Goal: Task Accomplishment & Management: Manage account settings

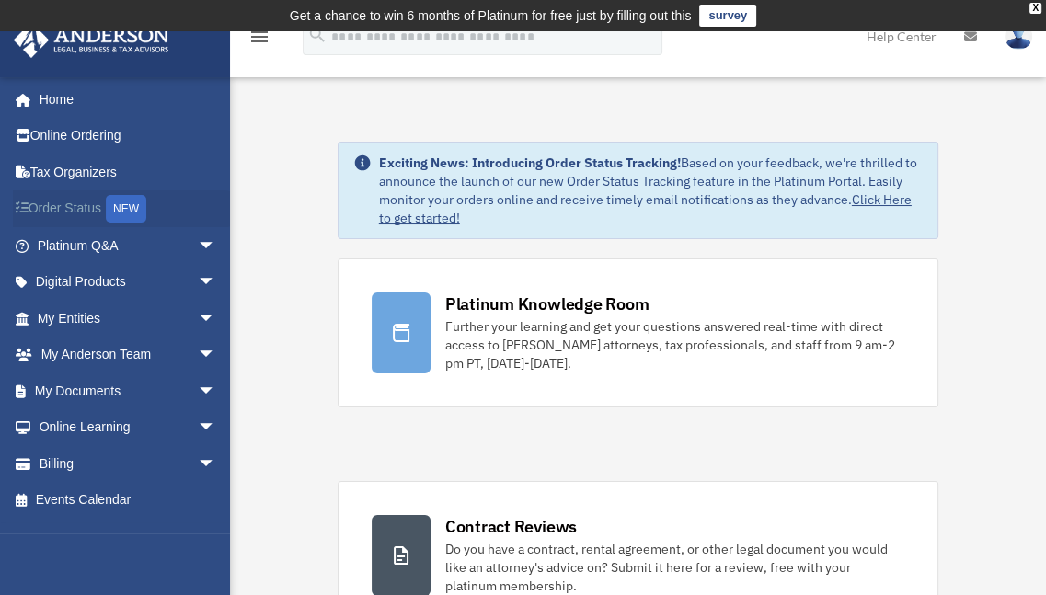
click at [95, 202] on link "Order Status NEW" at bounding box center [128, 209] width 231 height 38
click at [101, 316] on link "My Entities arrow_drop_down" at bounding box center [128, 318] width 231 height 37
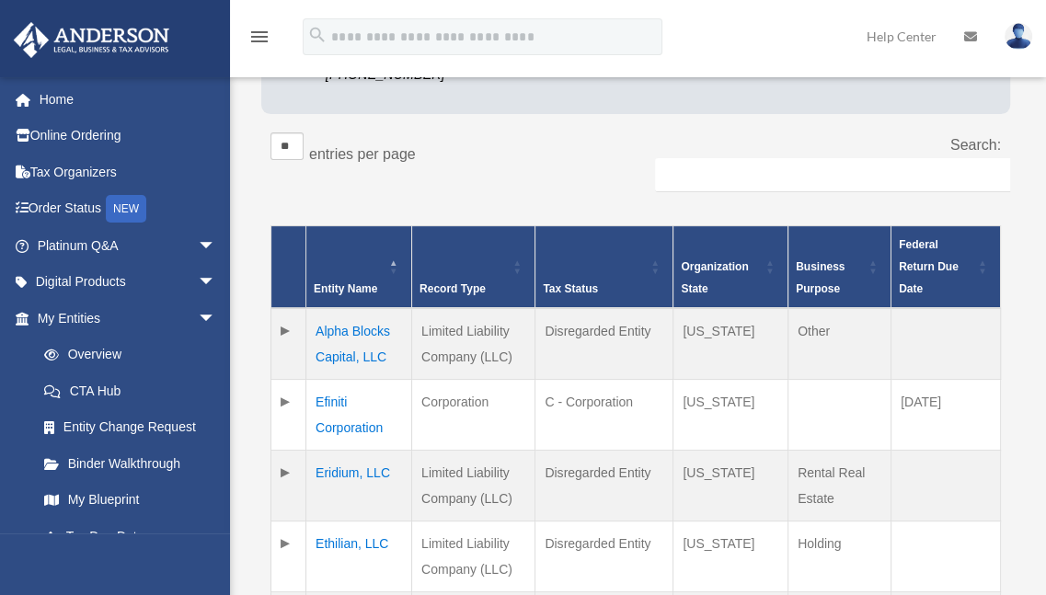
scroll to position [307, 0]
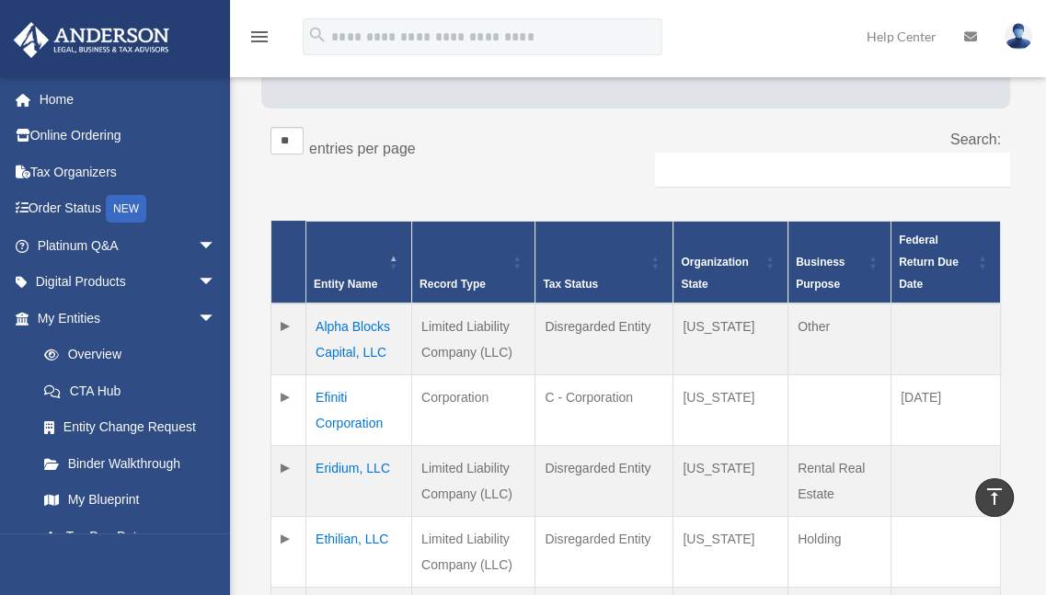
click at [280, 348] on td at bounding box center [288, 340] width 35 height 72
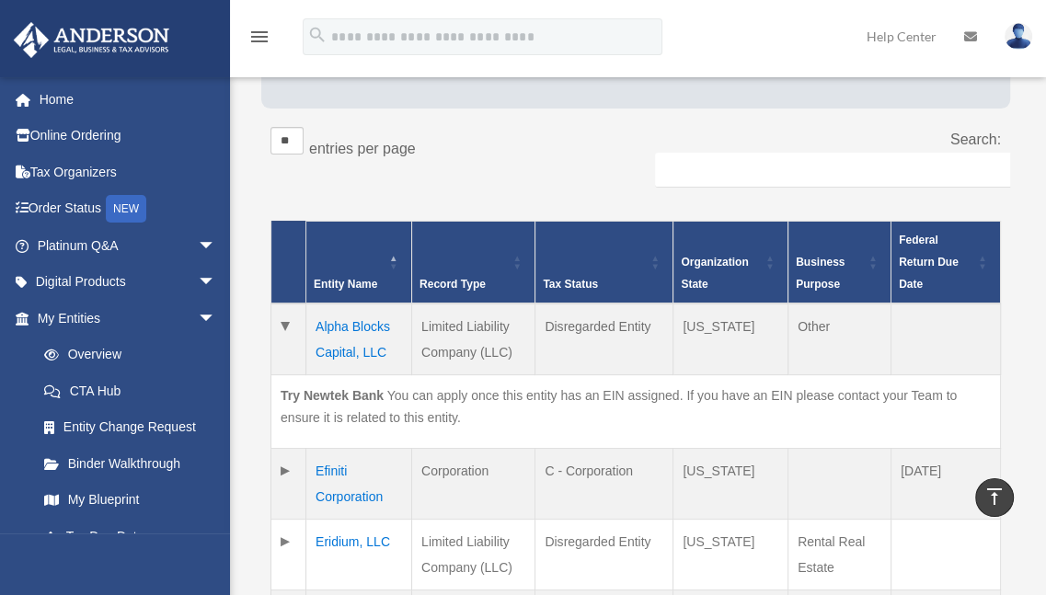
click at [347, 350] on td "Alpha Blocks Capital, LLC" at bounding box center [359, 340] width 106 height 72
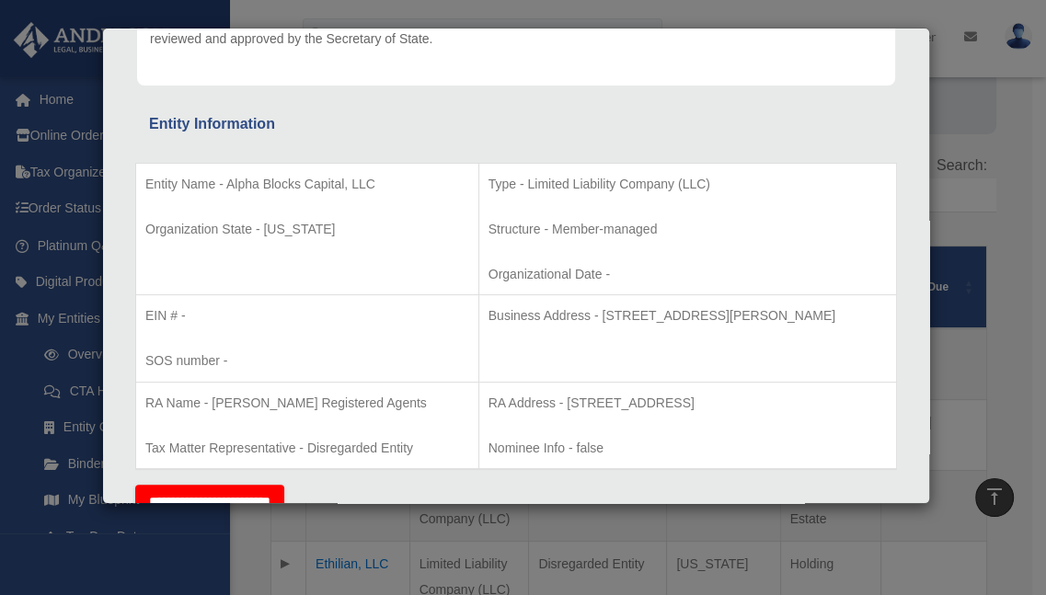
scroll to position [0, 0]
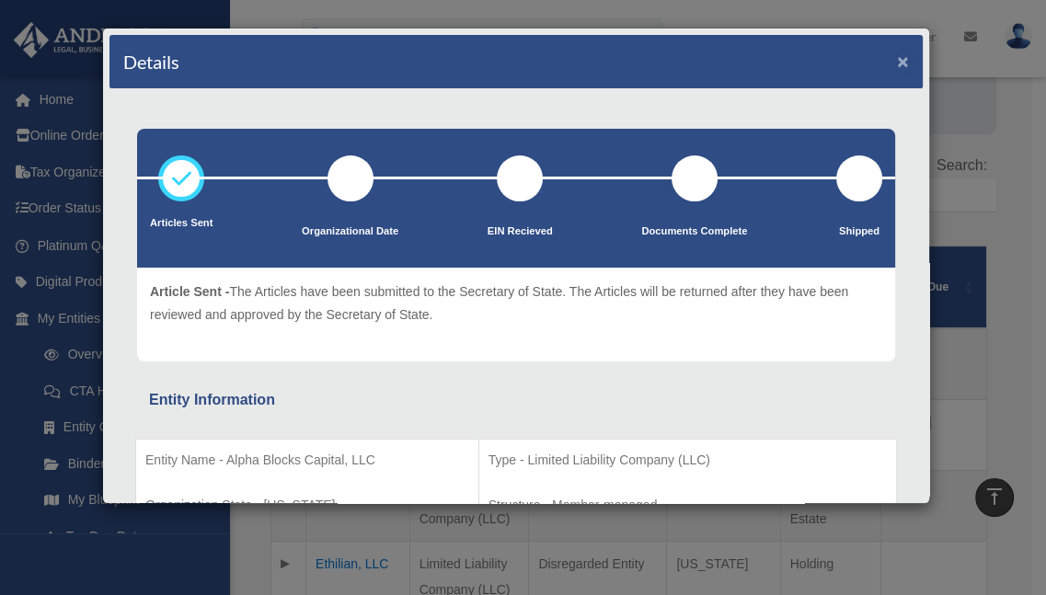
click at [897, 58] on button "×" at bounding box center [903, 61] width 12 height 19
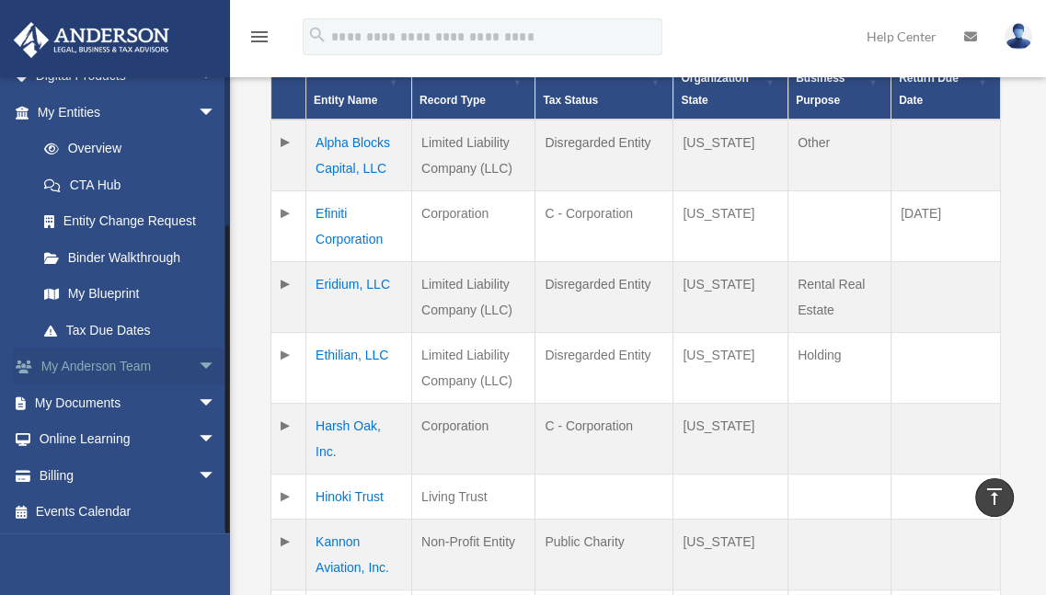
scroll to position [583, 0]
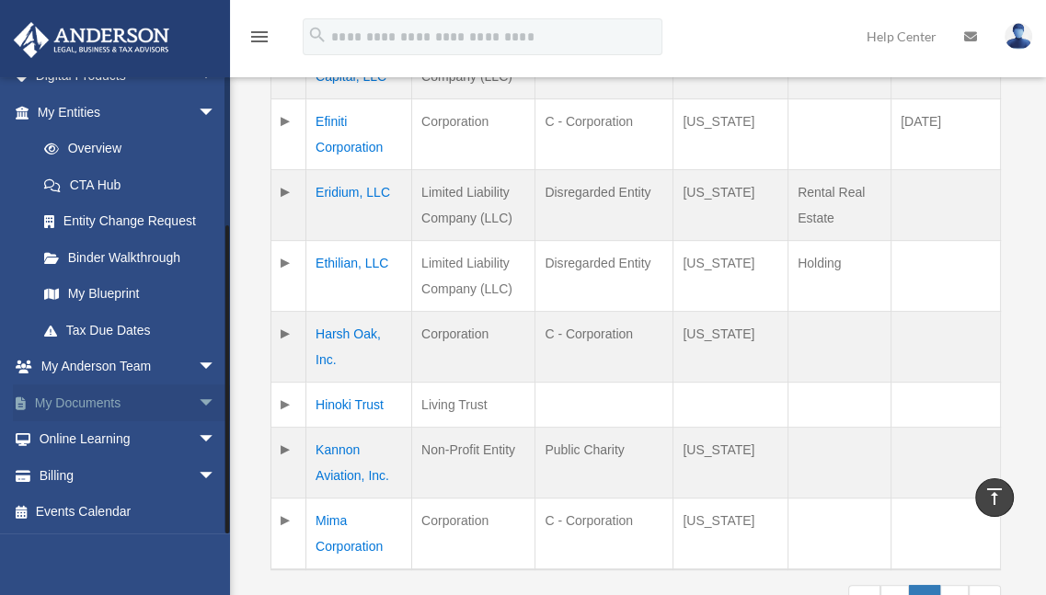
click at [199, 402] on span "arrow_drop_down" at bounding box center [216, 404] width 37 height 38
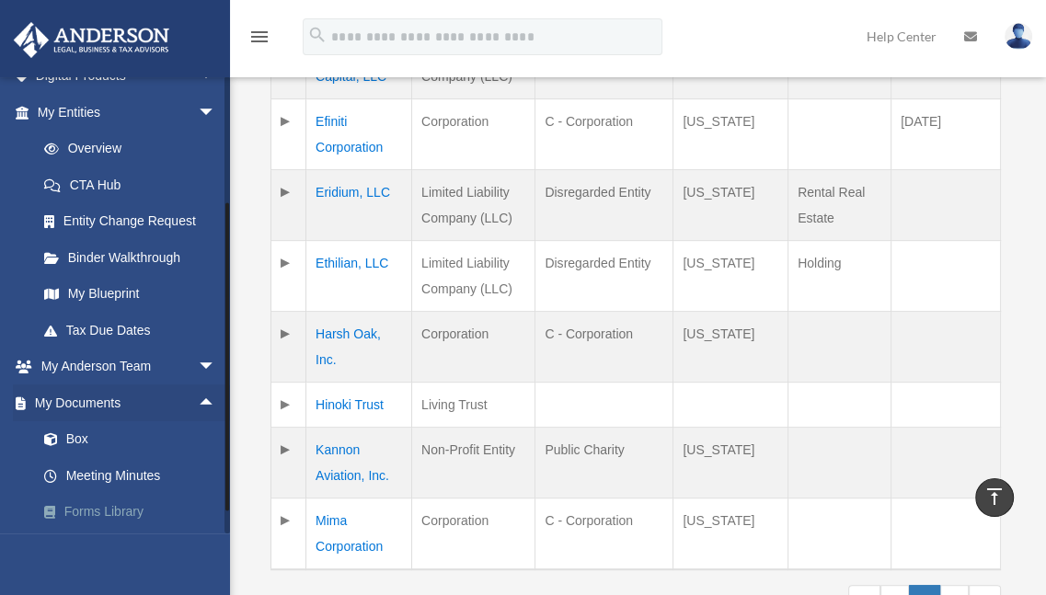
scroll to position [351, 0]
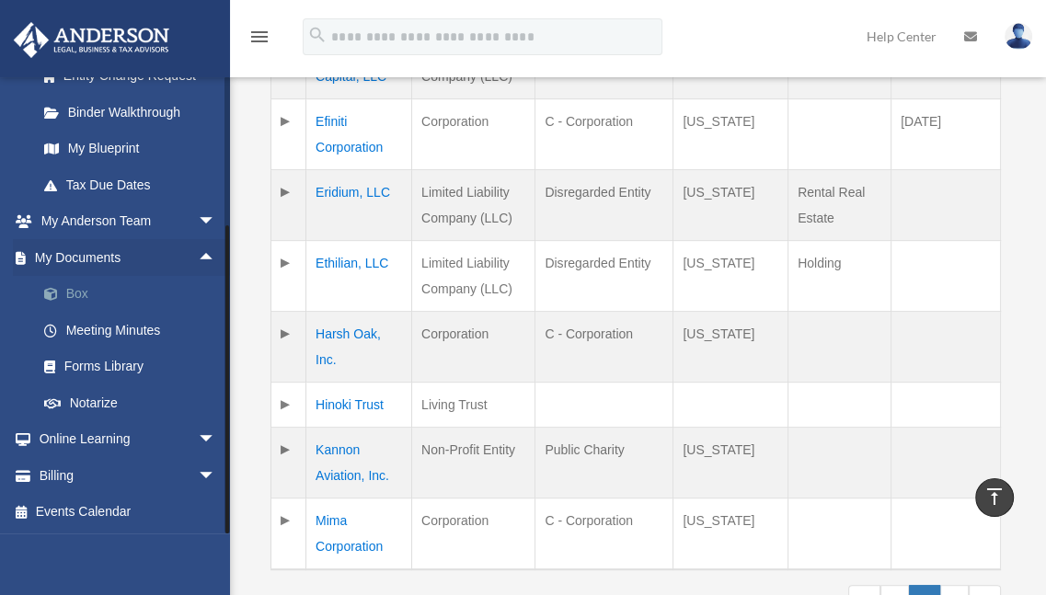
click at [84, 292] on link "Box" at bounding box center [135, 294] width 218 height 37
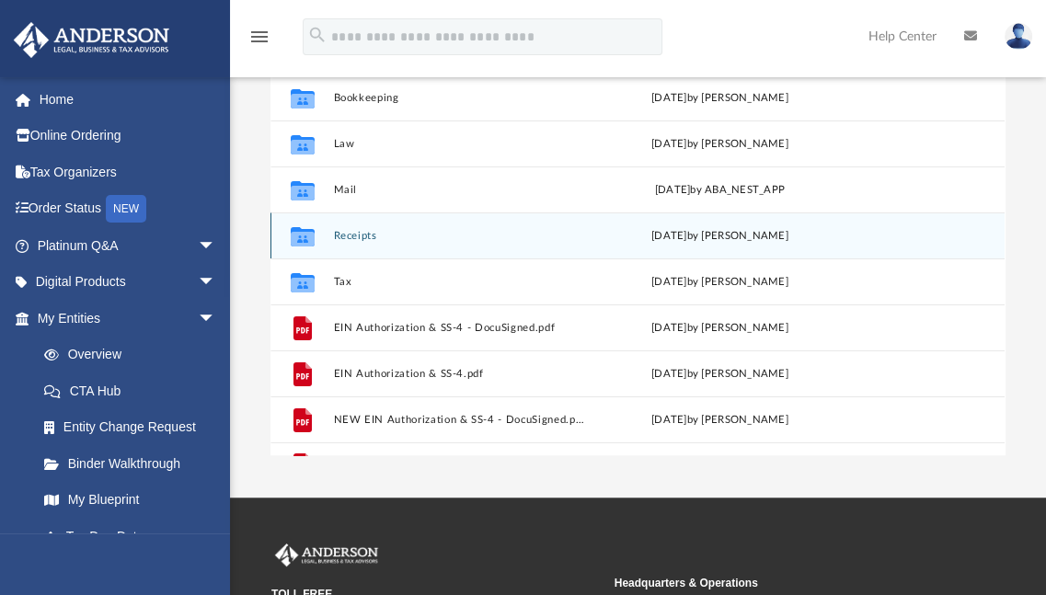
scroll to position [184, 0]
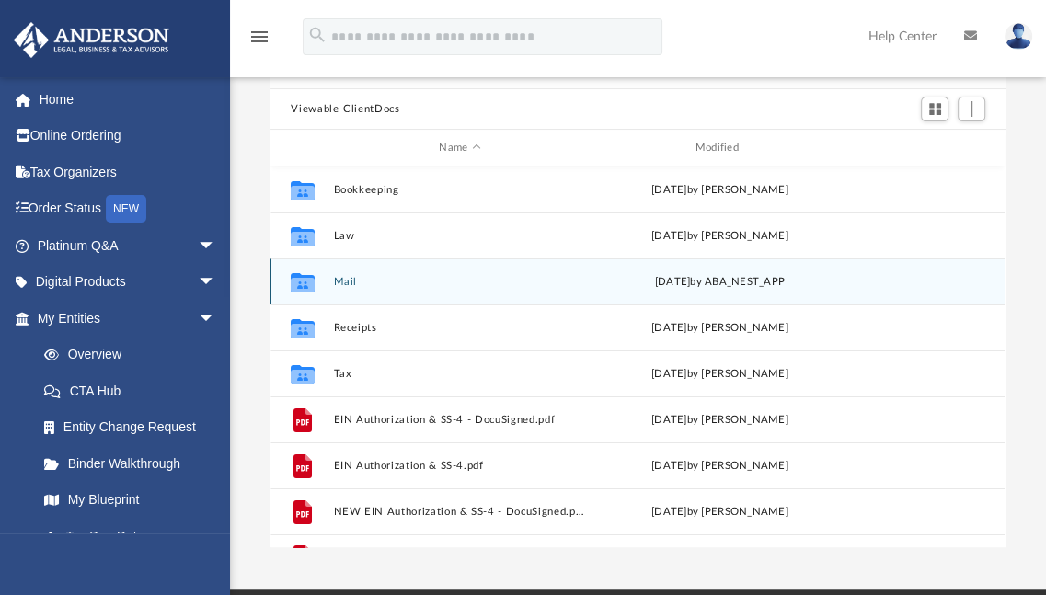
click at [348, 276] on button "Mail" at bounding box center [460, 282] width 252 height 12
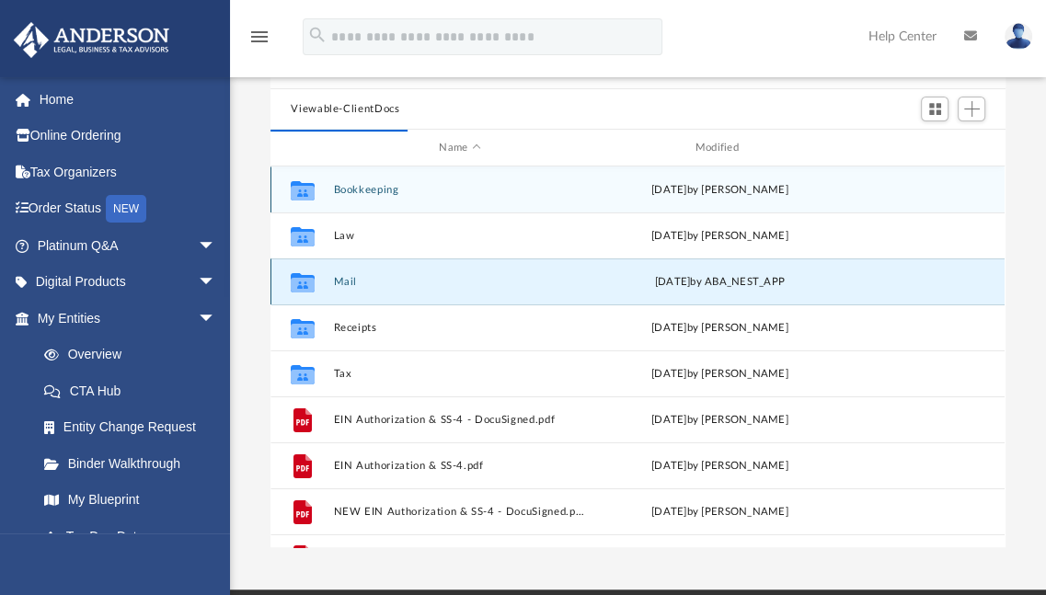
click at [352, 279] on button "Mail" at bounding box center [460, 282] width 252 height 12
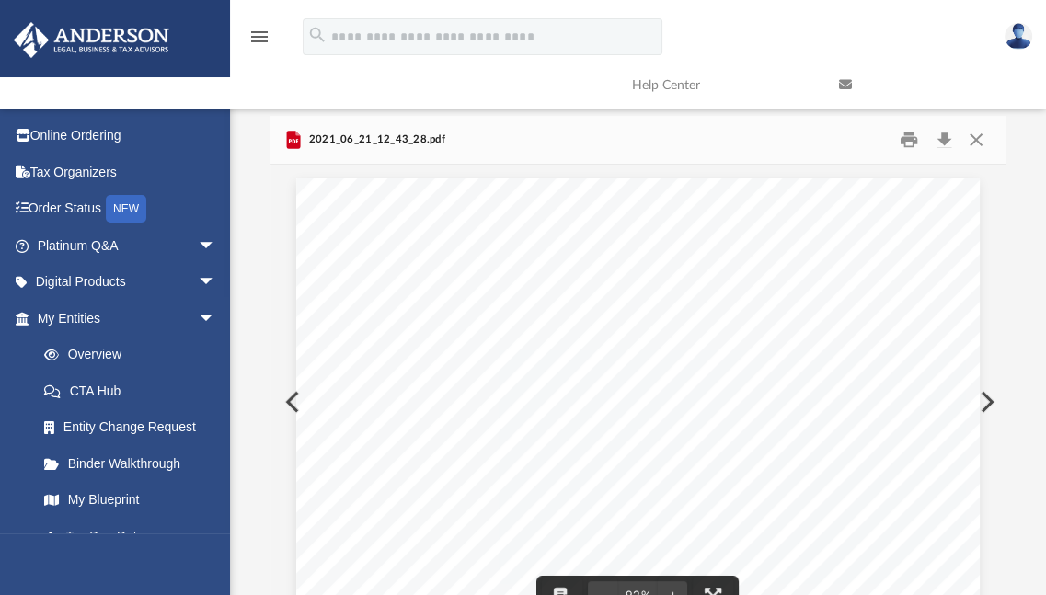
scroll to position [0, 0]
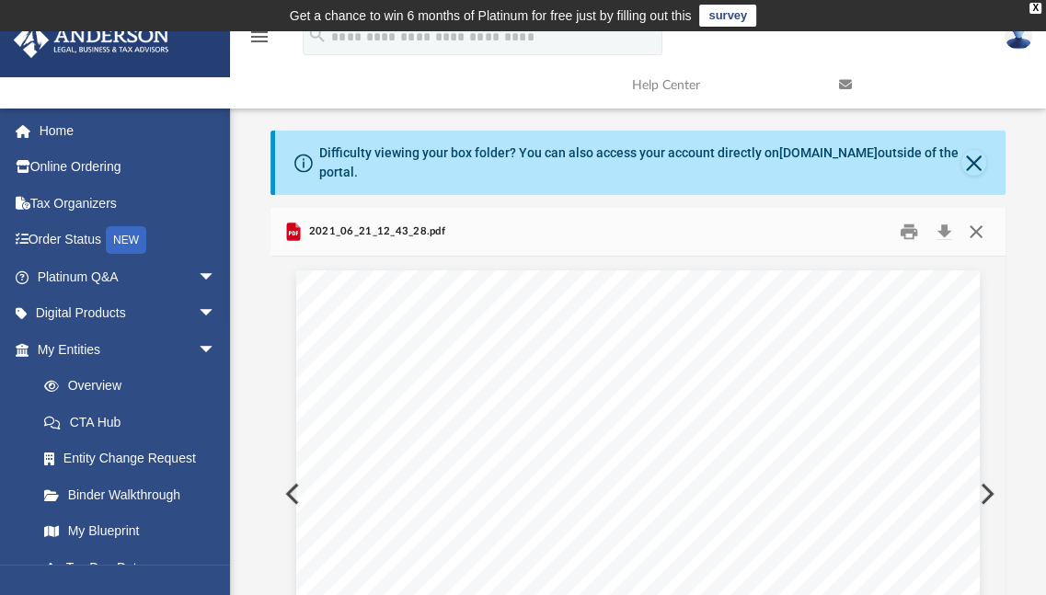
click at [974, 231] on button "Close" at bounding box center [975, 232] width 33 height 29
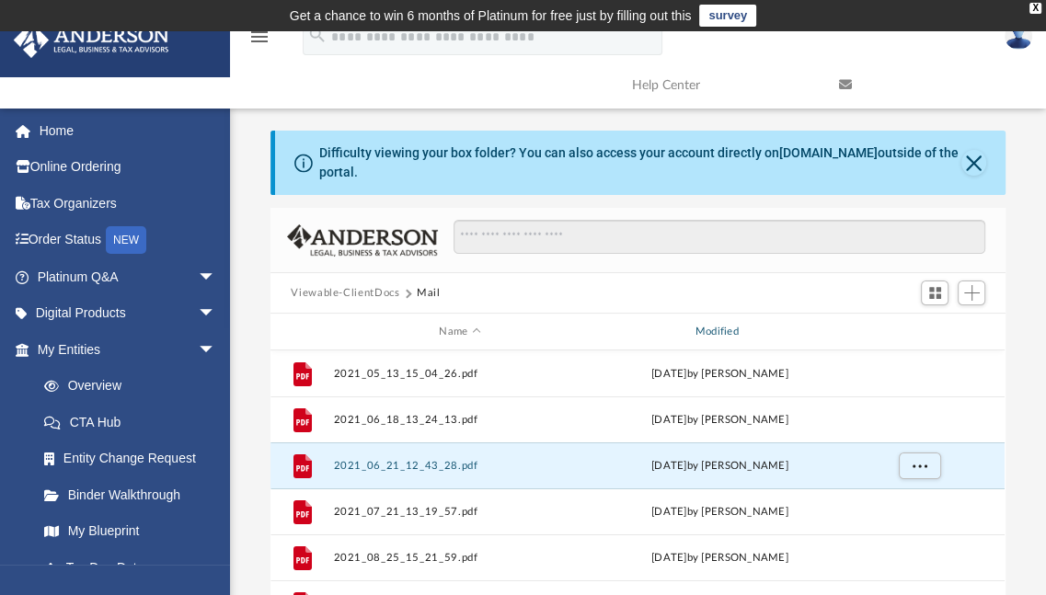
click at [729, 329] on div "Modified" at bounding box center [719, 332] width 253 height 17
click at [741, 329] on div "Modified" at bounding box center [719, 332] width 253 height 17
